Goal: Find specific page/section: Find specific page/section

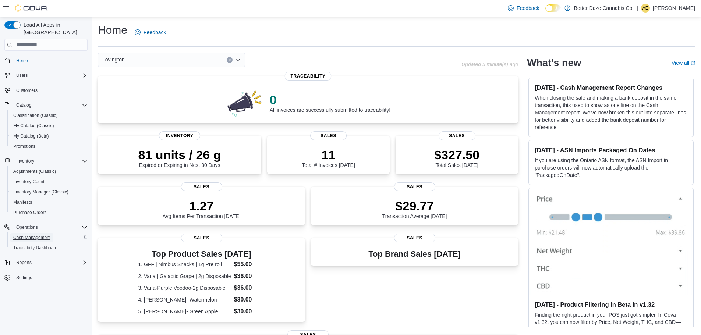
click at [45, 235] on span "Cash Management" at bounding box center [31, 238] width 37 height 6
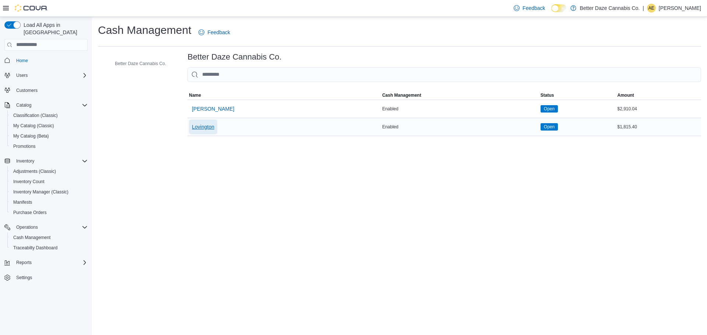
click at [203, 127] on span "Lovington" at bounding box center [203, 126] width 22 height 7
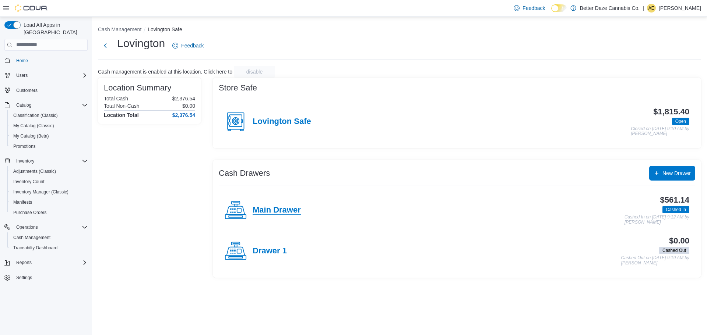
click at [283, 210] on h4 "Main Drawer" at bounding box center [277, 211] width 48 height 10
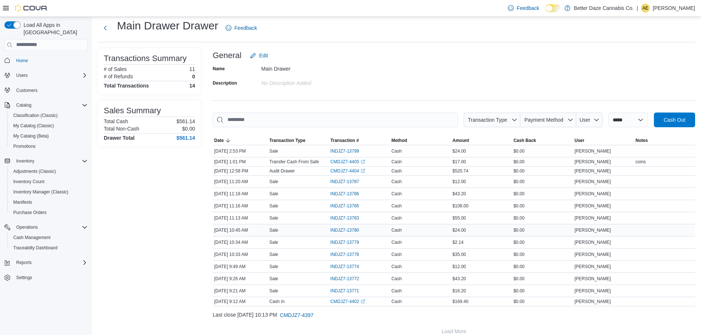
scroll to position [27, 0]
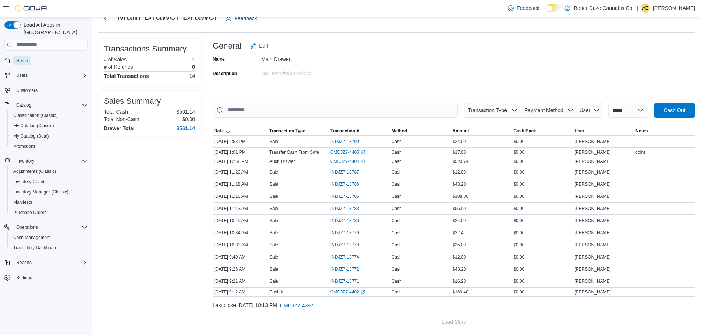
click at [25, 58] on span "Home" at bounding box center [22, 61] width 12 height 6
